Goal: Information Seeking & Learning: Learn about a topic

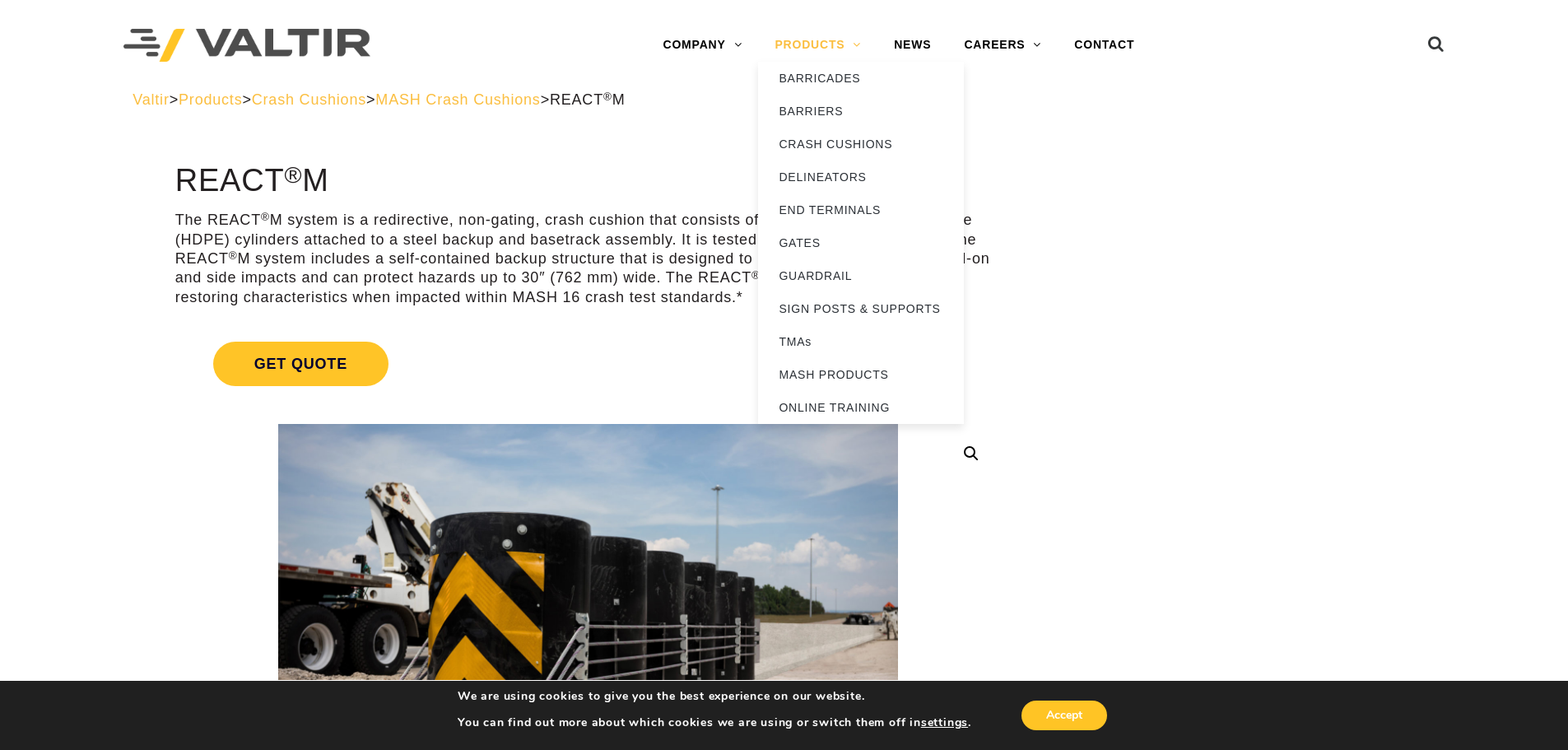
click at [796, 42] on link "PRODUCTS" at bounding box center [818, 45] width 119 height 33
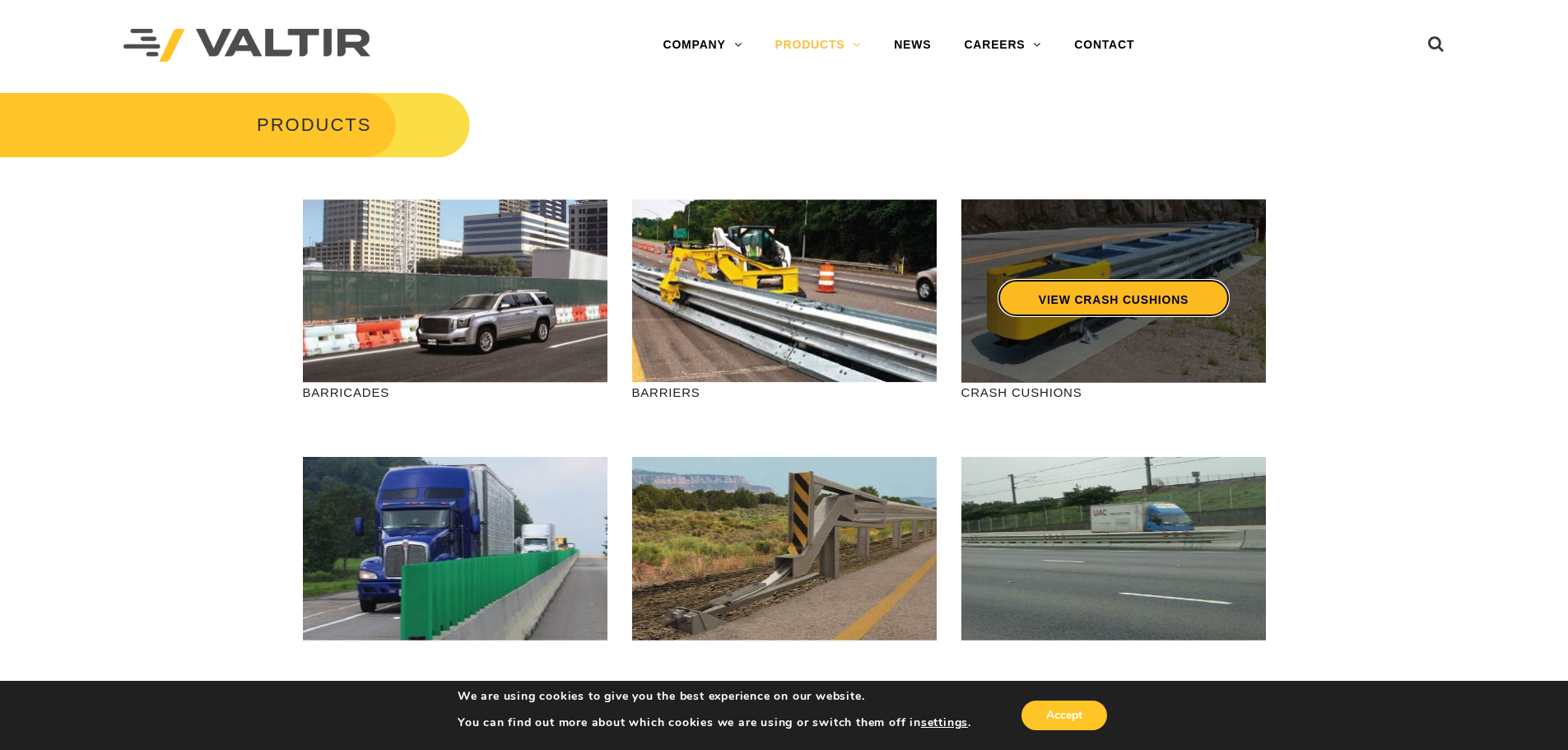
click at [1058, 314] on link "VIEW CRASH CUSHIONS" at bounding box center [1113, 298] width 233 height 38
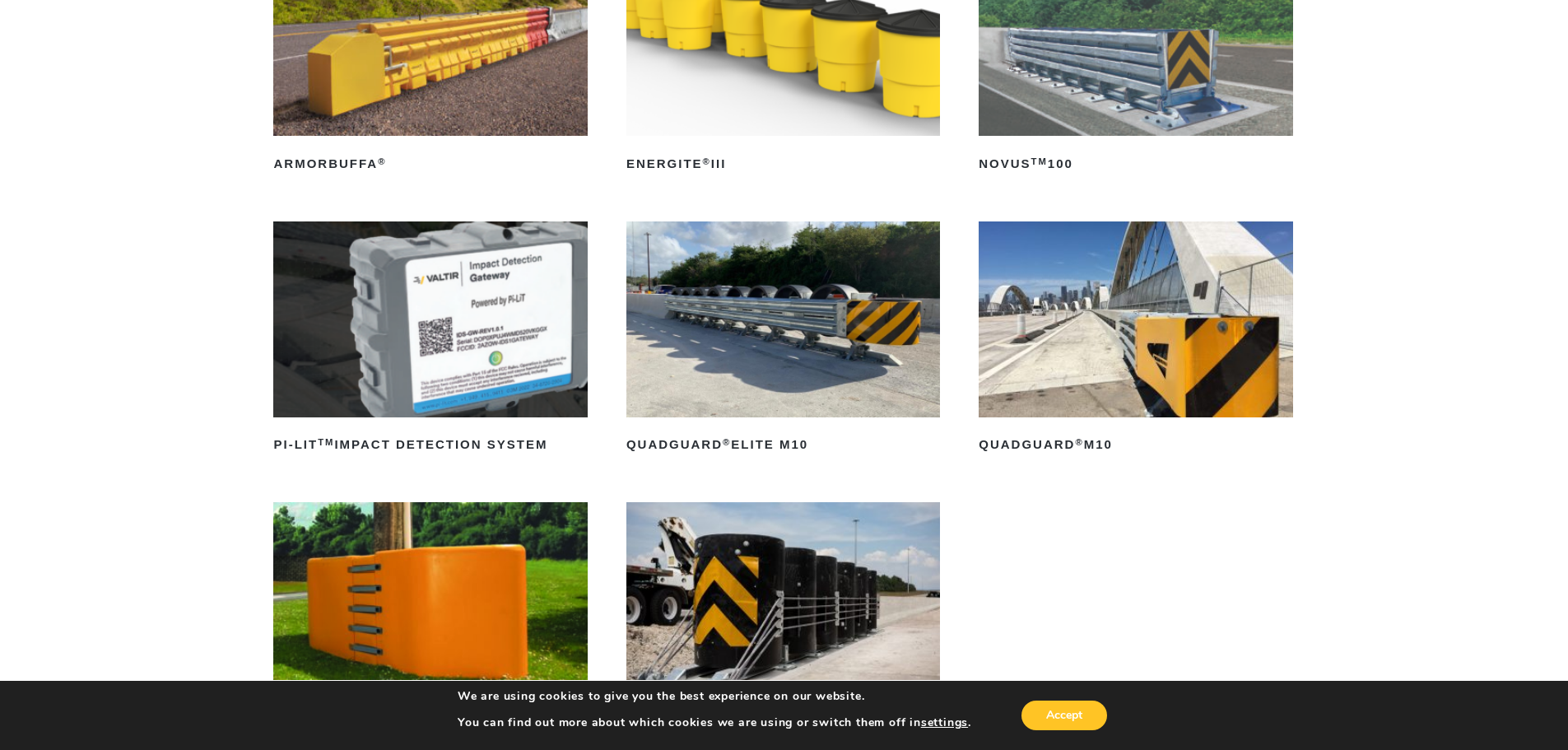
scroll to position [246, 0]
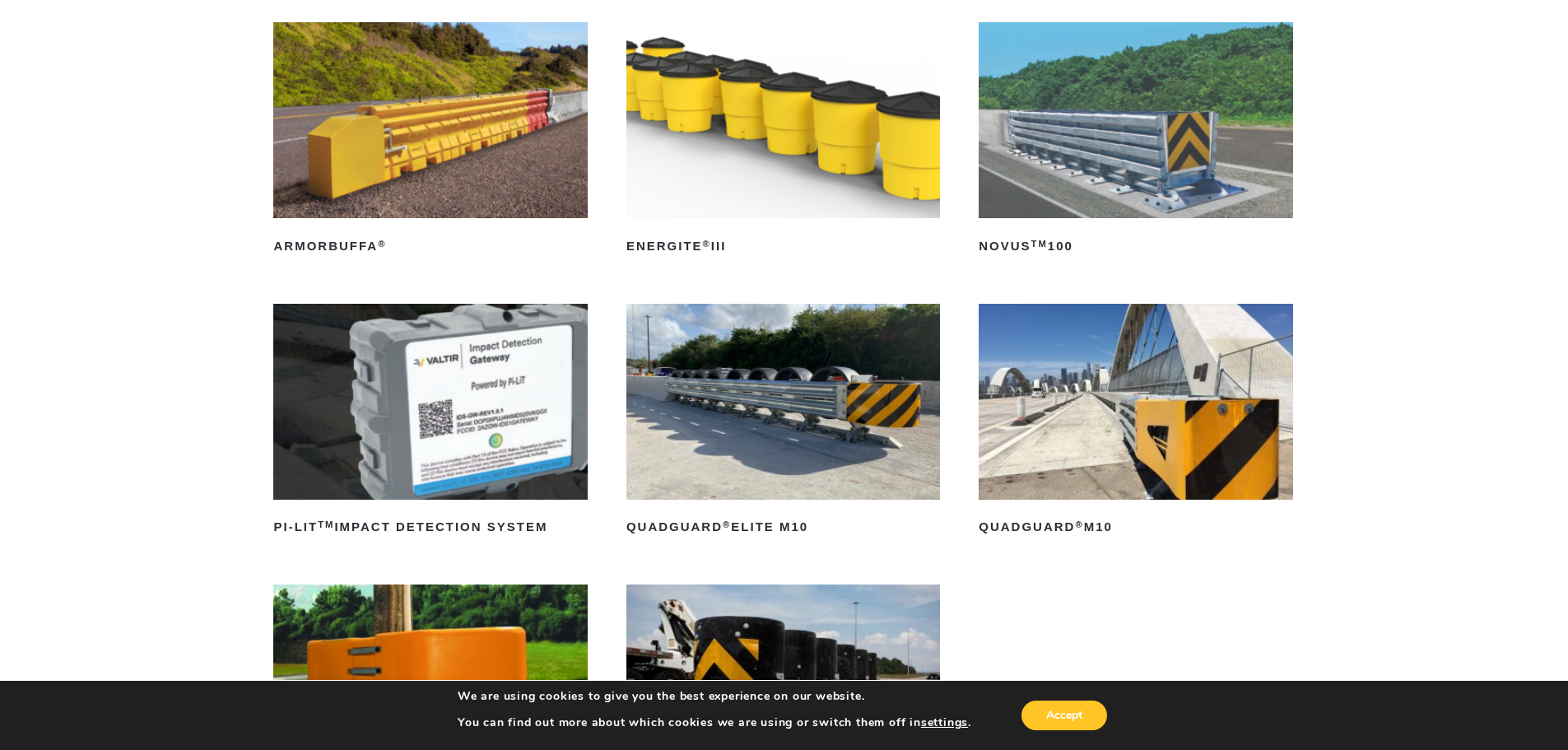
click at [1085, 443] on img at bounding box center [1136, 401] width 314 height 196
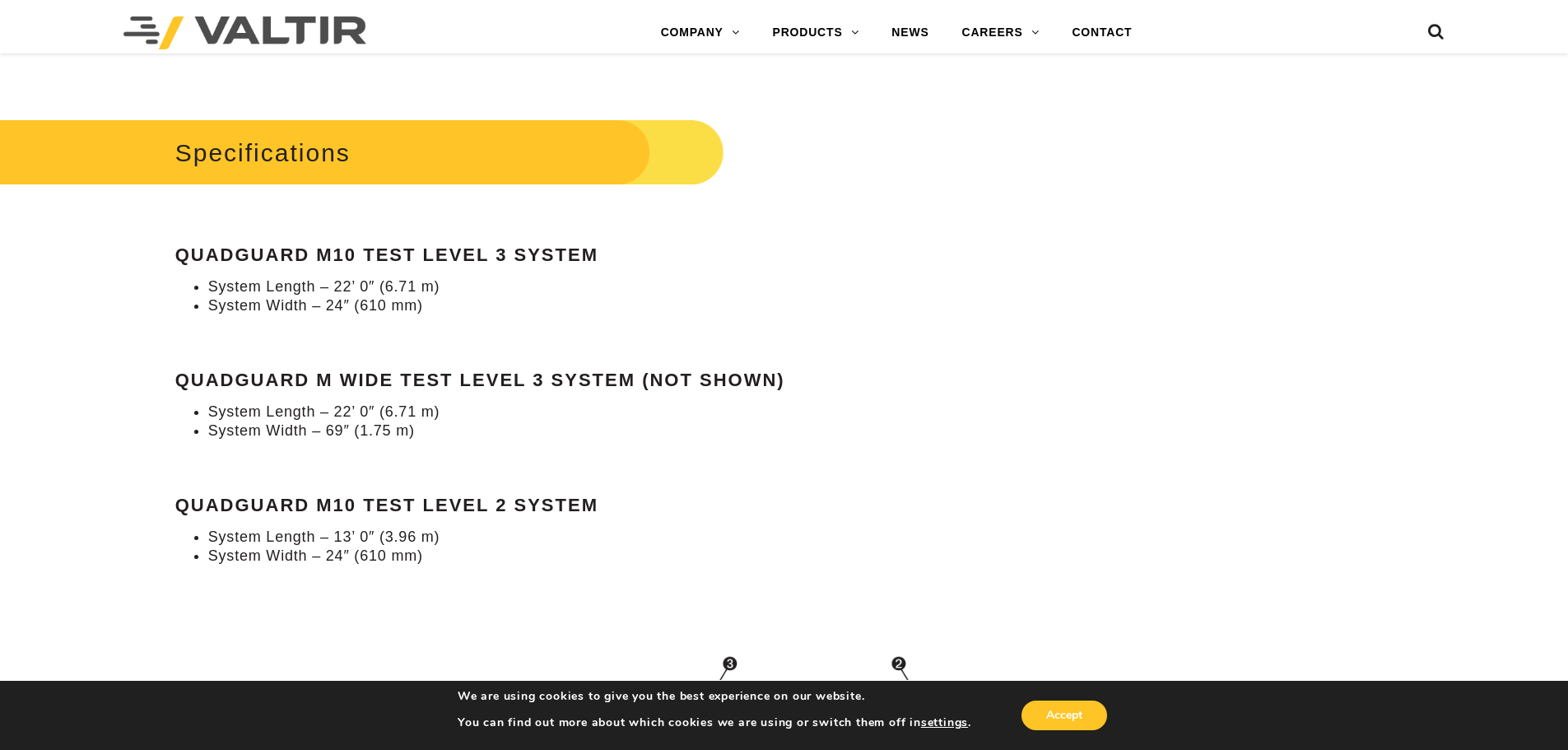
scroll to position [1481, 0]
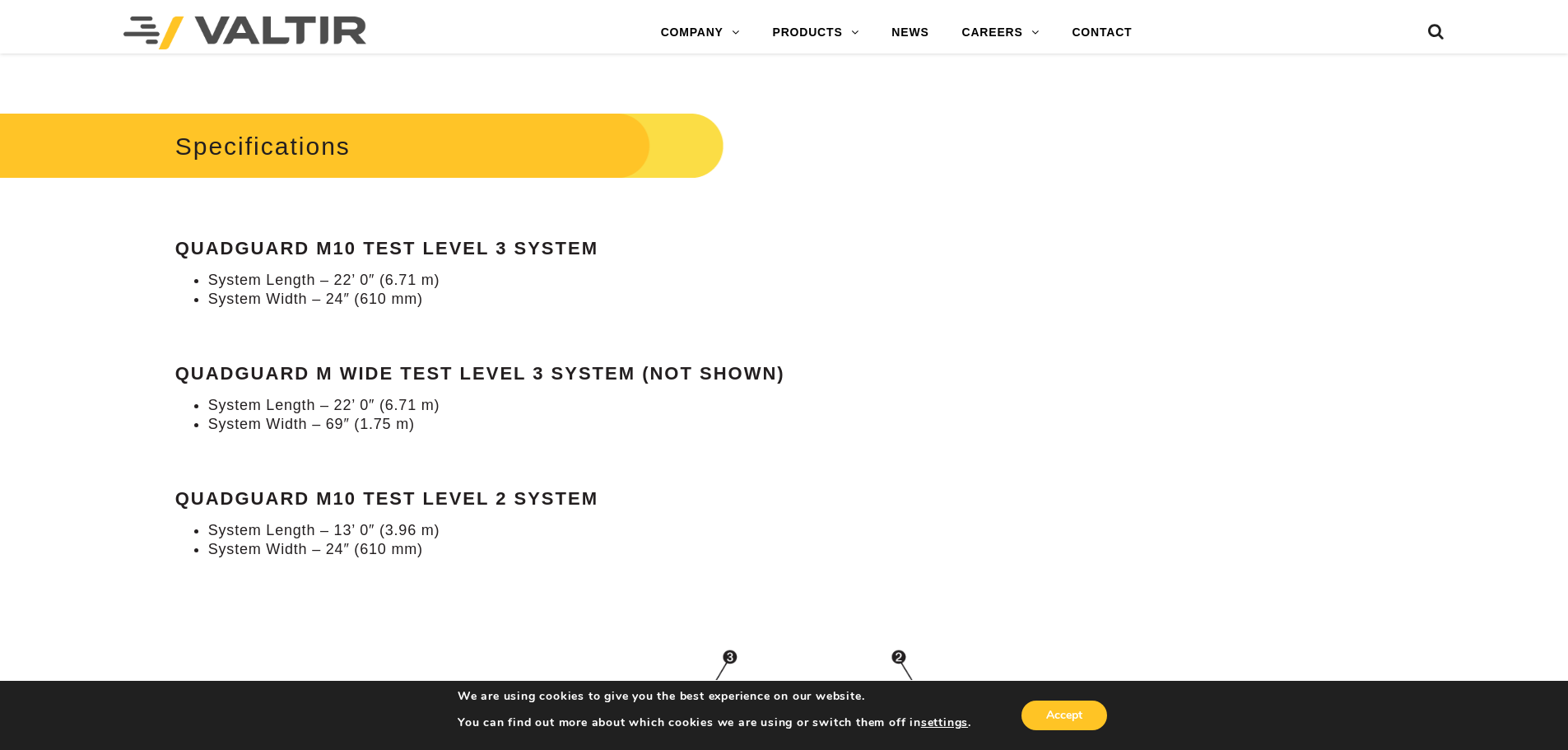
drag, startPoint x: 885, startPoint y: 431, endPoint x: 703, endPoint y: 508, distance: 197.6
click at [870, 435] on div "Specifications QuadGuard M10 Test Level 3 System System Length – 22’ 0″ (6.71 m…" at bounding box center [587, 334] width 826 height 452
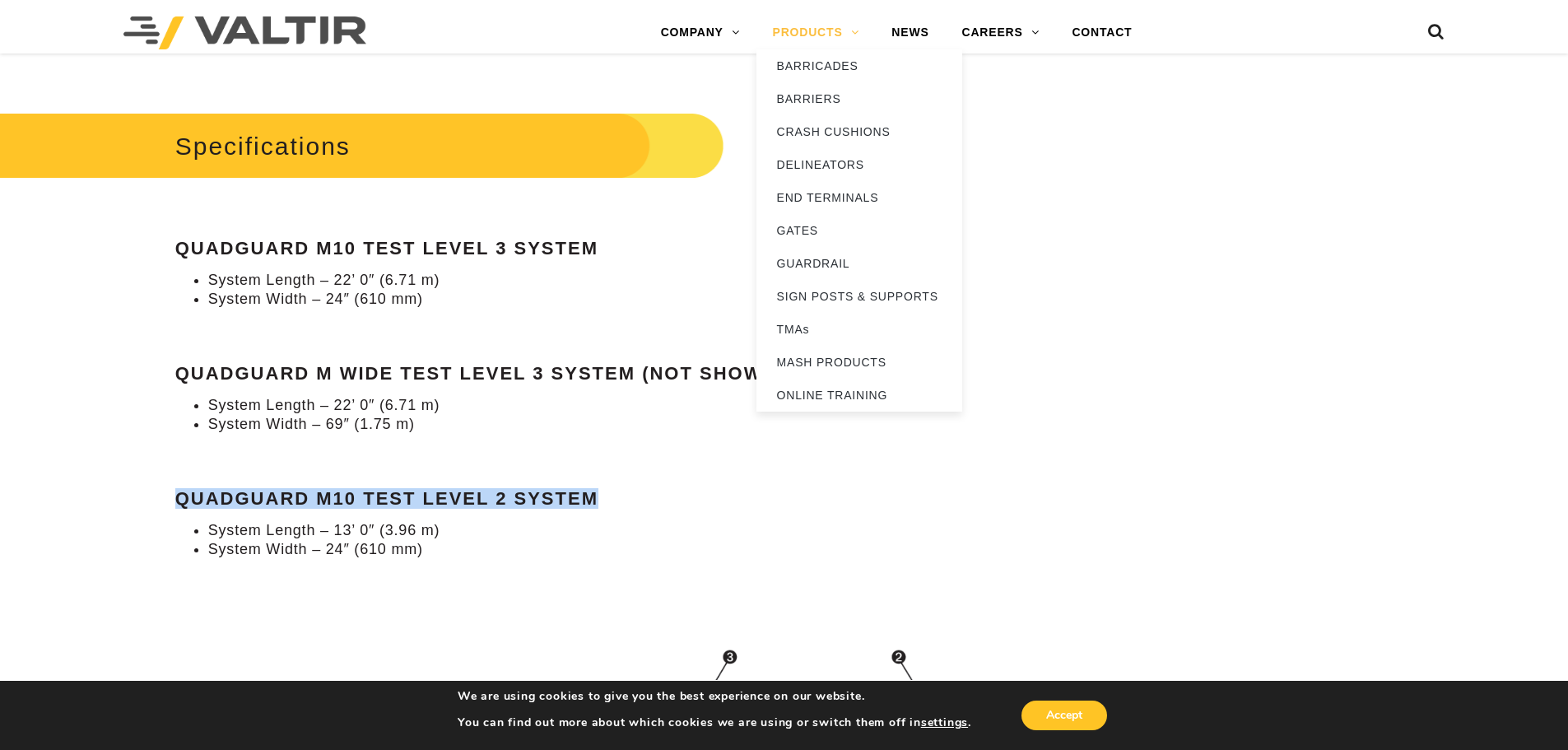
click at [844, 37] on link "PRODUCTS" at bounding box center [816, 33] width 119 height 33
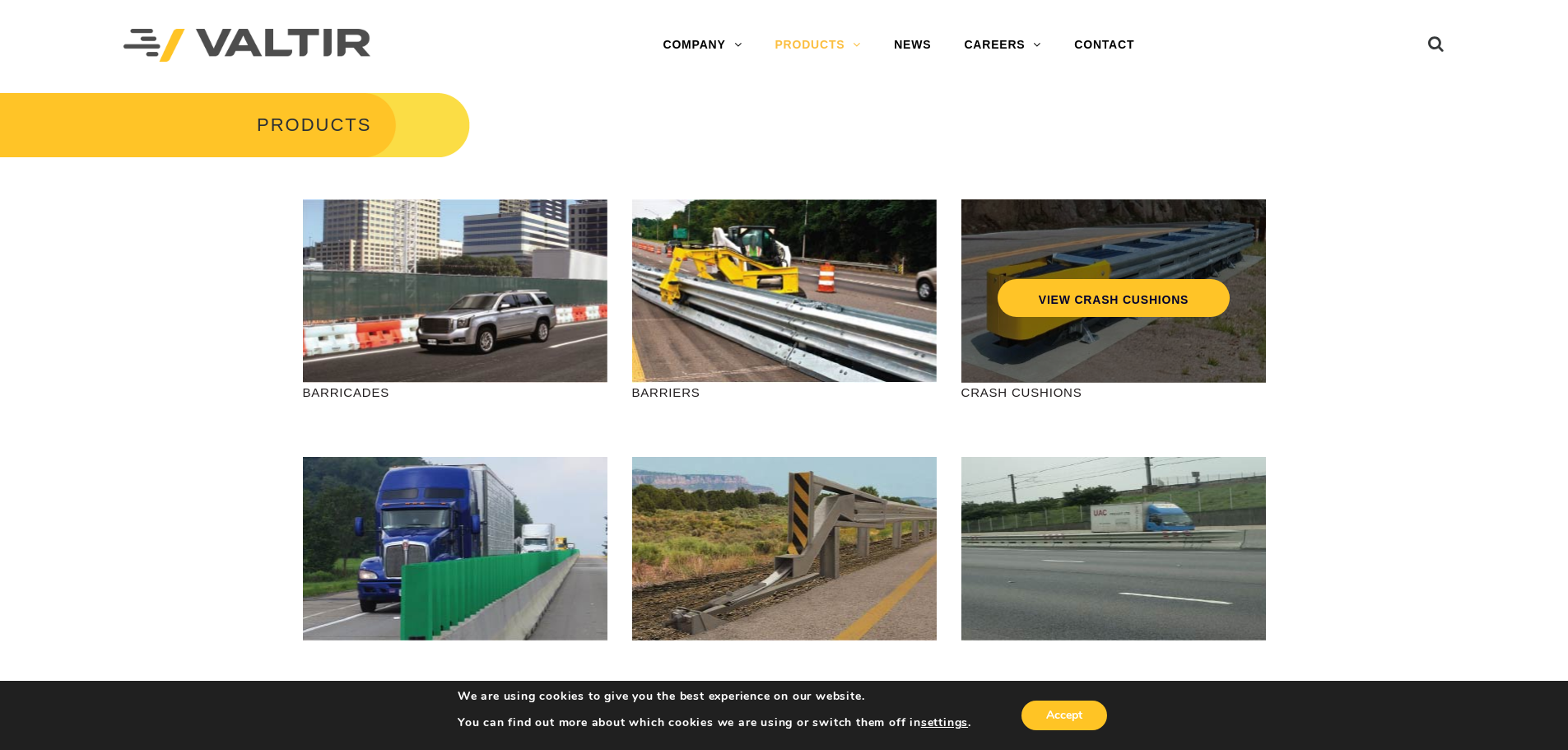
click at [1081, 340] on div "VIEW CRASH CUSHIONS" at bounding box center [1113, 290] width 304 height 184
click at [1083, 311] on link "VIEW CRASH CUSHIONS" at bounding box center [1113, 298] width 233 height 38
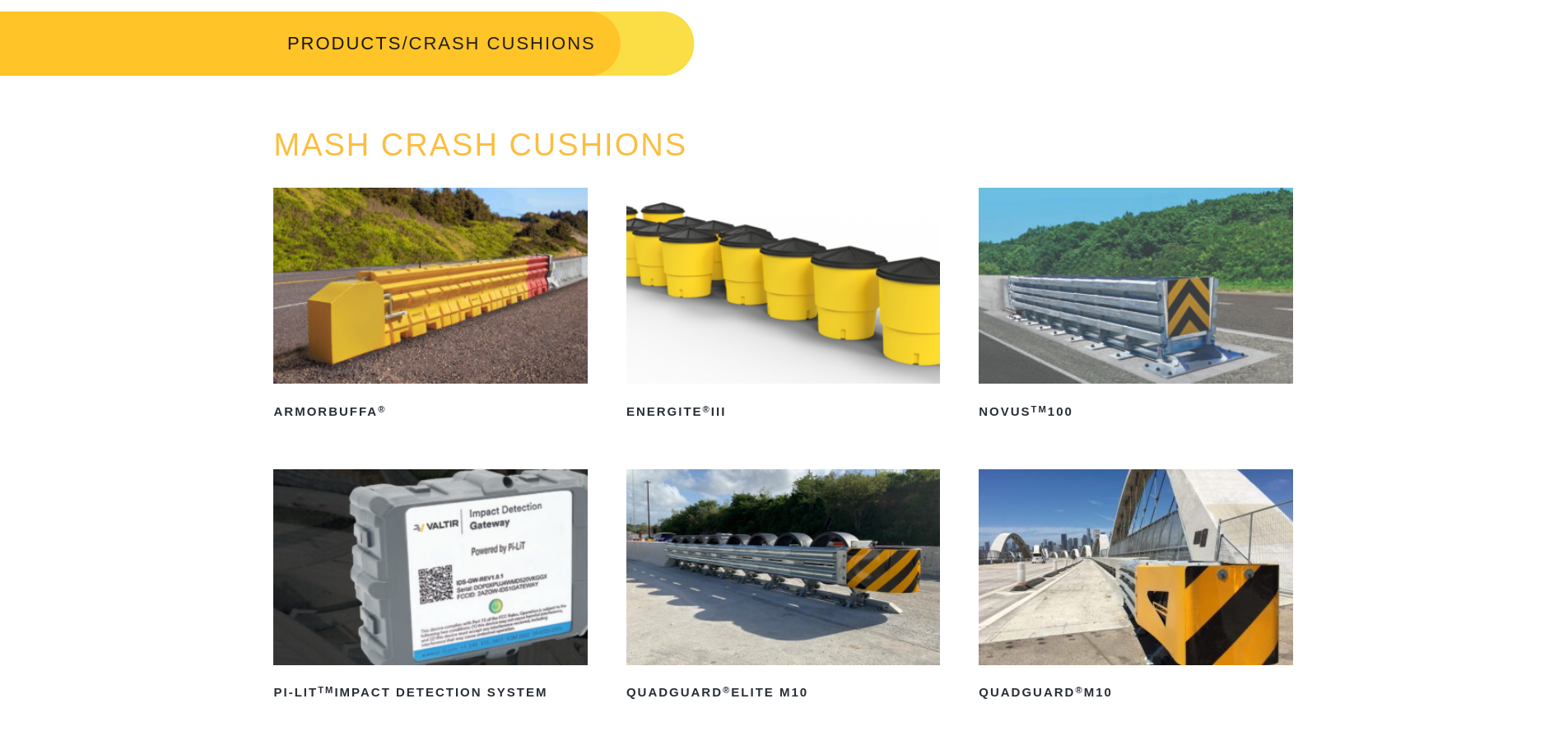
scroll to position [82, 0]
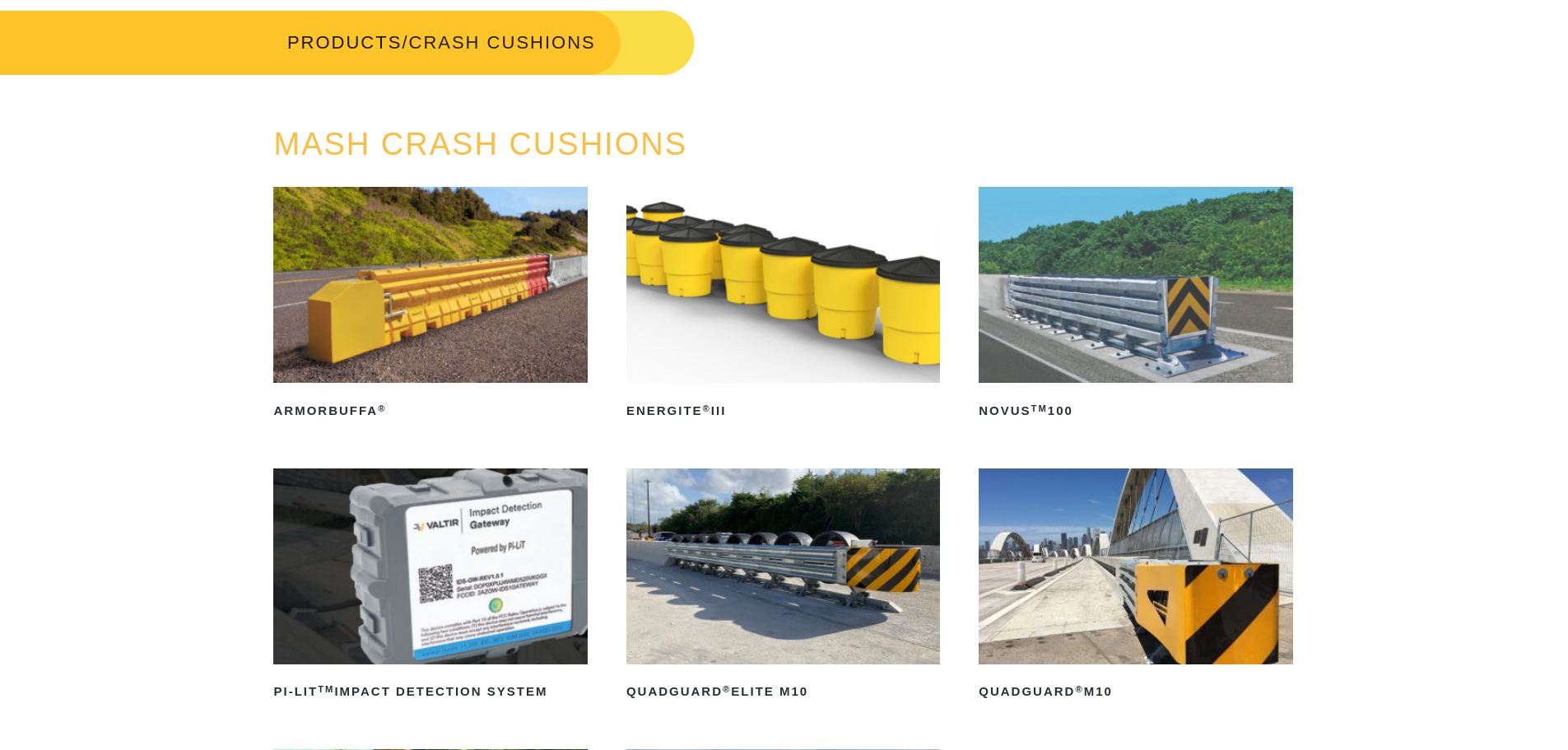
click at [737, 542] on img at bounding box center [783, 565] width 314 height 196
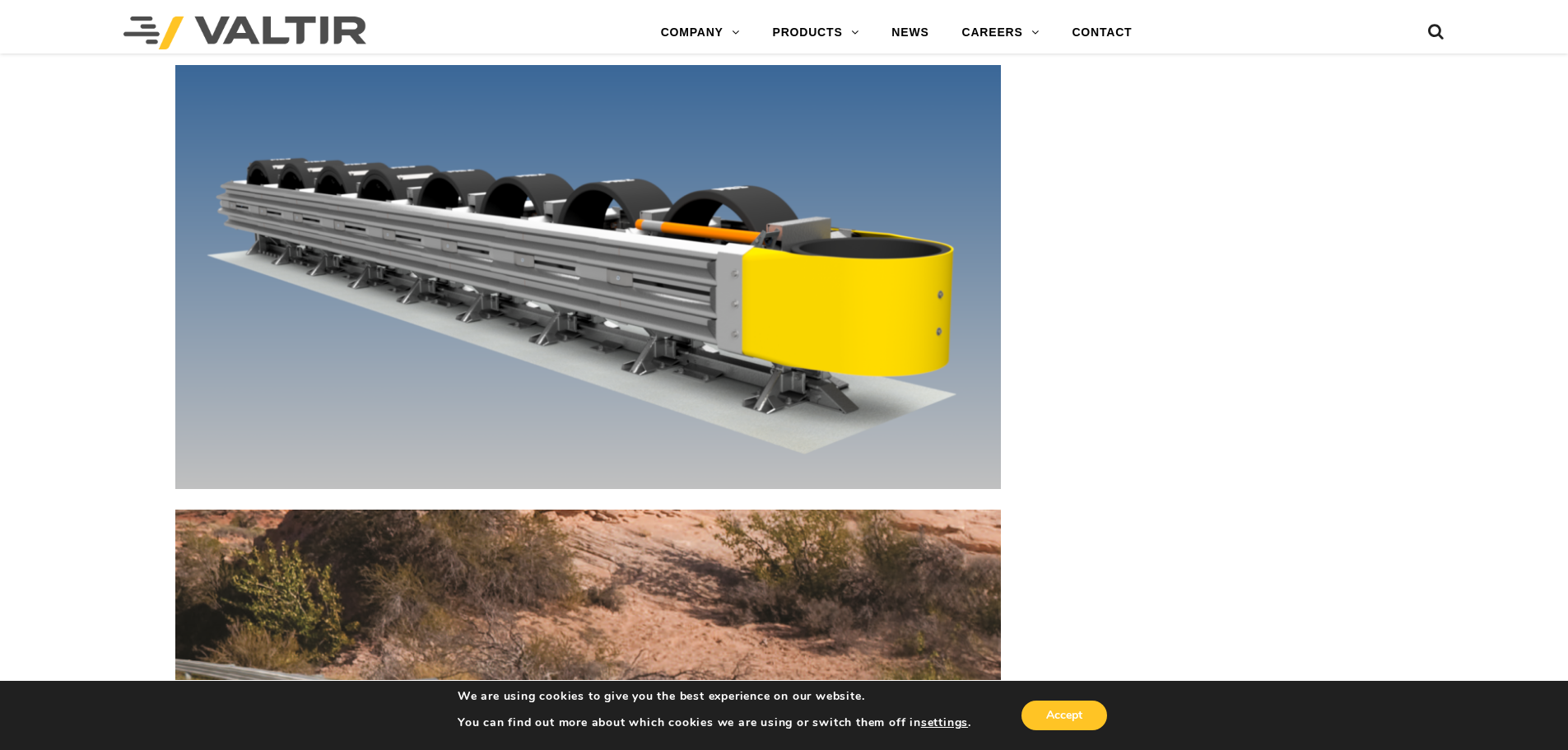
scroll to position [7487, 0]
